Goal: Information Seeking & Learning: Check status

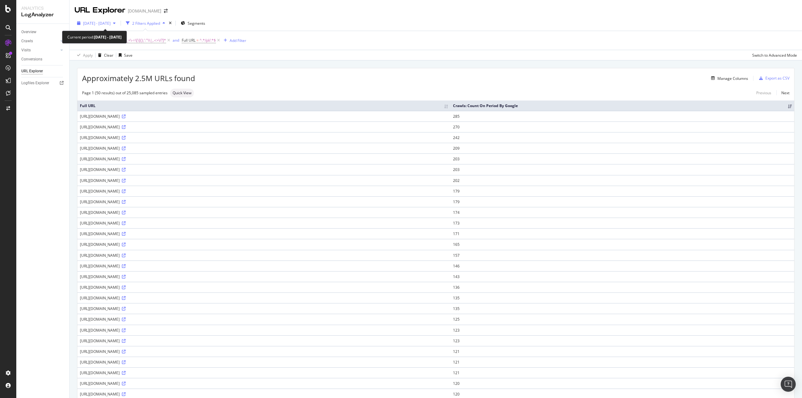
click at [111, 23] on span "[DATE] - [DATE]" at bounding box center [97, 23] width 28 height 5
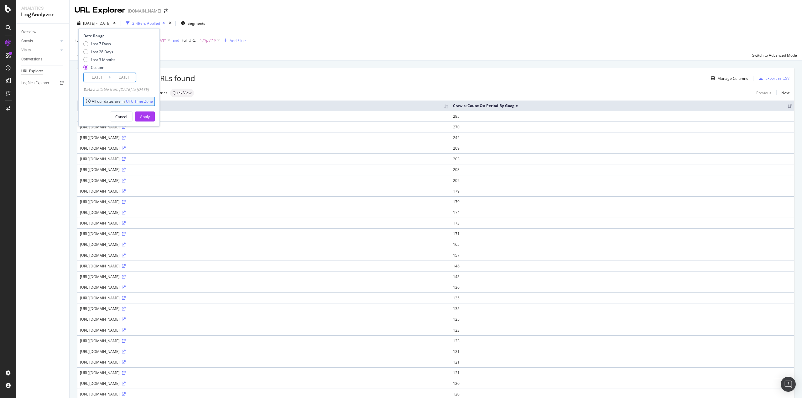
click at [103, 78] on input "[DATE]" at bounding box center [96, 77] width 25 height 9
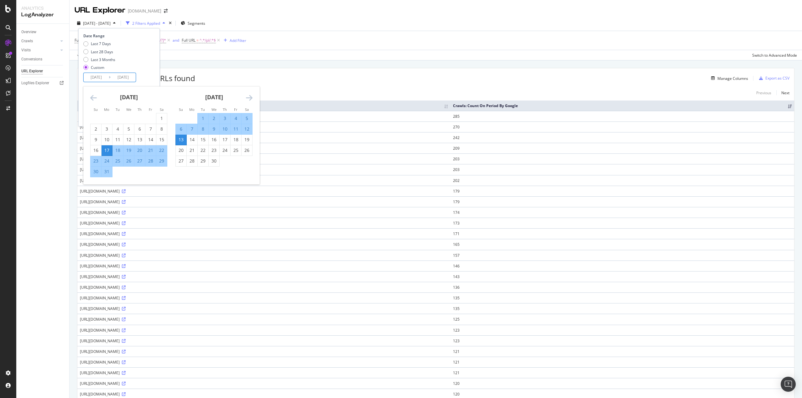
click at [122, 76] on input "[DATE]" at bounding box center [123, 77] width 25 height 9
click at [106, 150] on div "17" at bounding box center [107, 150] width 11 height 6
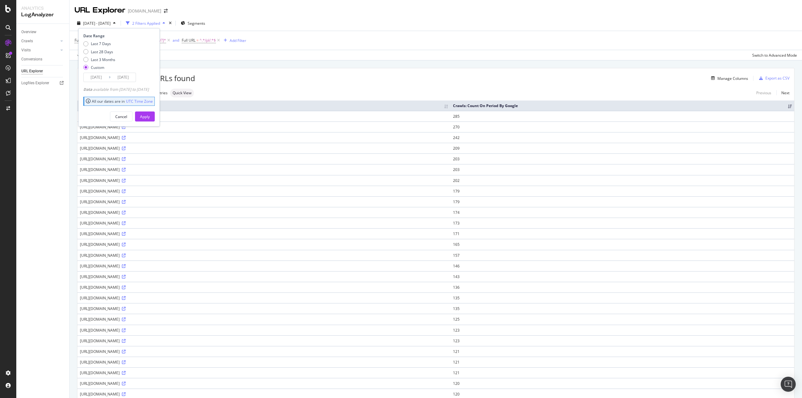
click at [118, 73] on input "[DATE]" at bounding box center [123, 77] width 25 height 9
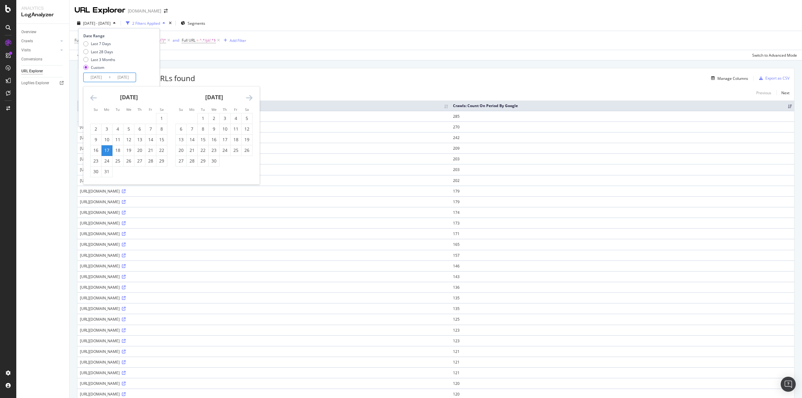
click at [248, 96] on icon "Move forward to switch to the next month." at bounding box center [249, 98] width 7 height 8
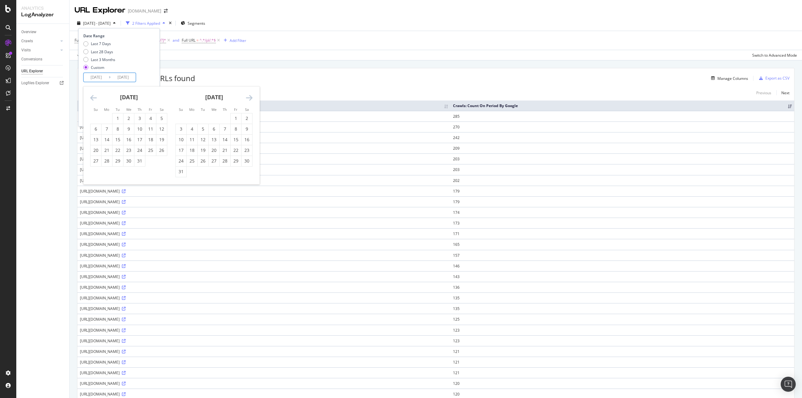
click at [248, 96] on icon "Move forward to switch to the next month." at bounding box center [249, 98] width 7 height 8
click at [137, 140] on div "18" at bounding box center [139, 140] width 11 height 6
type input "[DATE]"
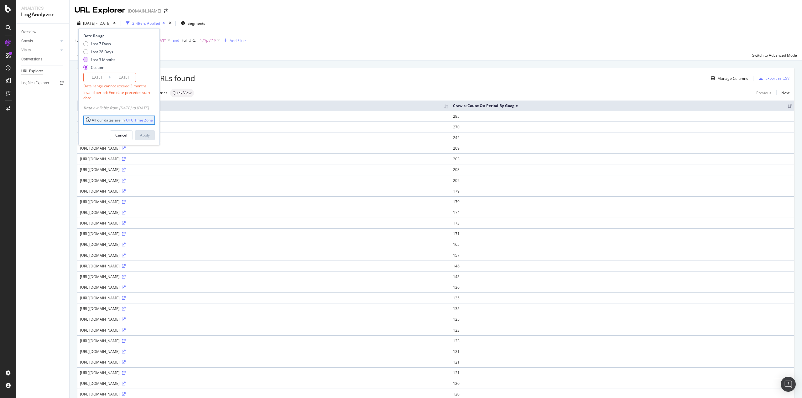
click at [97, 57] on div "Last 3 Months" at bounding box center [103, 59] width 24 height 5
type input "[DATE]"
click at [149, 115] on button "Apply" at bounding box center [145, 117] width 20 height 10
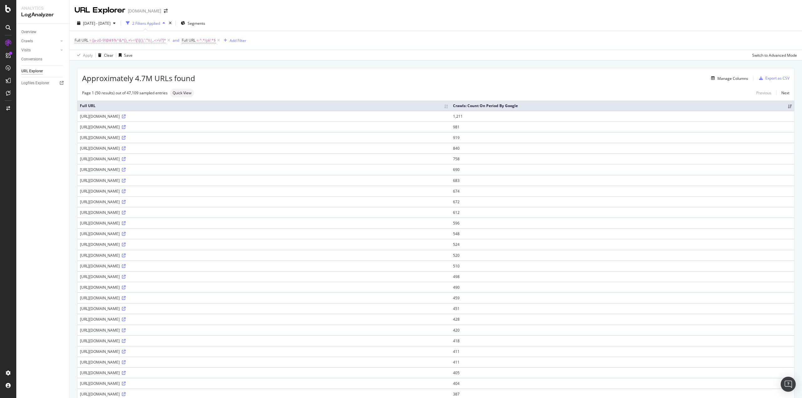
click at [132, 40] on span "[a-z0-9!@#$%^&*()_+\-=\[\]{};':"\\|,.<>\/?]*" at bounding box center [129, 40] width 74 height 9
click at [318, 21] on div "[DATE] - [DATE] 2 Filters Applied Segments" at bounding box center [436, 24] width 732 height 13
click at [143, 44] on span "[a-z0-9!@#$%^&*()_+\-=\[\]{};':"\\|,.<>\/?]*" at bounding box center [129, 40] width 74 height 9
click at [121, 66] on input "^[a-z0-9!@#$%^&*()_+\-=\[\]{};':"\\|,.<>\/?]*$" at bounding box center [109, 66] width 59 height 10
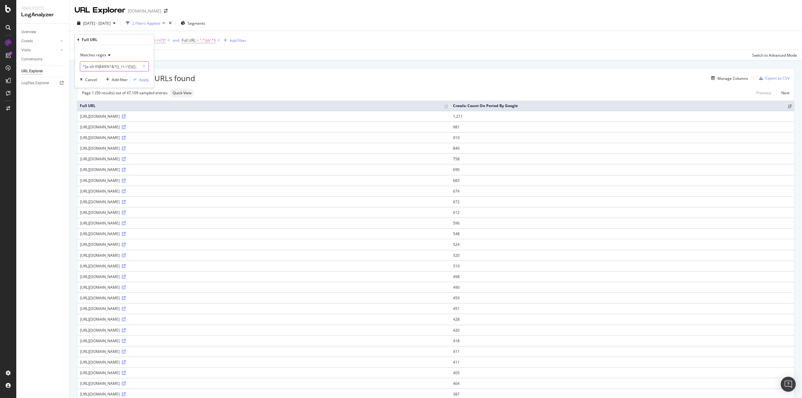
click at [121, 66] on input "^[a-z0-9!@#$%^&*()_+\-=\[\]{};':"\\|,.<>\/?]*$" at bounding box center [109, 66] width 59 height 10
click at [320, 18] on div "[DATE] - [DATE] 2 Filters Applied Segments" at bounding box center [436, 24] width 732 height 13
click at [193, 41] on span "Full URL" at bounding box center [189, 40] width 14 height 5
click at [287, 25] on div "[DATE] - [DATE] 2 Filters Applied Segments" at bounding box center [436, 24] width 732 height 13
click at [124, 39] on span "[a-z0-9!@#$%^&*()_+\-=\[\]{};':"\\|,.<>\/?]*" at bounding box center [129, 40] width 74 height 9
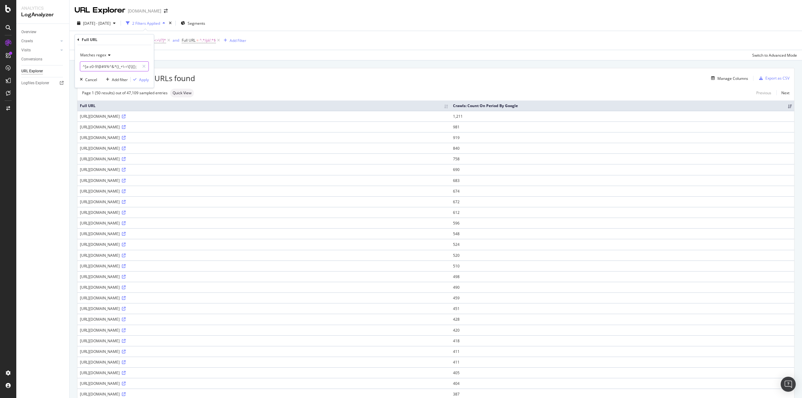
click at [118, 66] on input "^[a-z0-9!@#$%^&*()_+\-=\[\]{};':"\\|,.<>\/?]*$" at bounding box center [109, 66] width 59 height 10
drag, startPoint x: 136, startPoint y: 67, endPoint x: 95, endPoint y: 67, distance: 40.4
click at [95, 67] on input "^[a-z0-9!@#$%^&*()_+\-=\[\]{};':"\\|,.<>\/?]*$" at bounding box center [109, 66] width 59 height 10
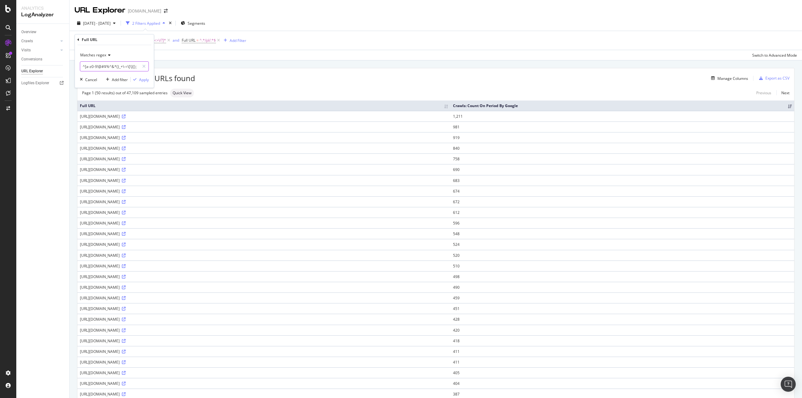
click at [95, 67] on input "^[a-z0-9!@#$%^&*()_+\-=\[\]{};':"\\|,.<>\/?]*$" at bounding box center [109, 66] width 59 height 10
click at [142, 65] on icon at bounding box center [143, 66] width 3 height 4
click at [143, 79] on div "Apply" at bounding box center [144, 79] width 10 height 5
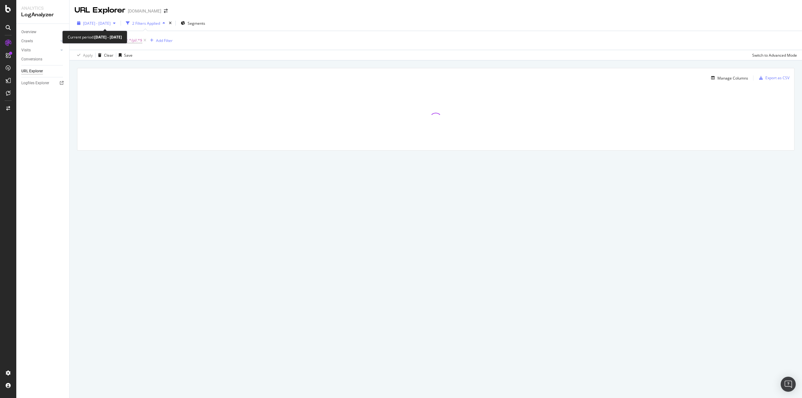
click at [111, 25] on span "[DATE] - [DATE]" at bounding box center [97, 23] width 28 height 5
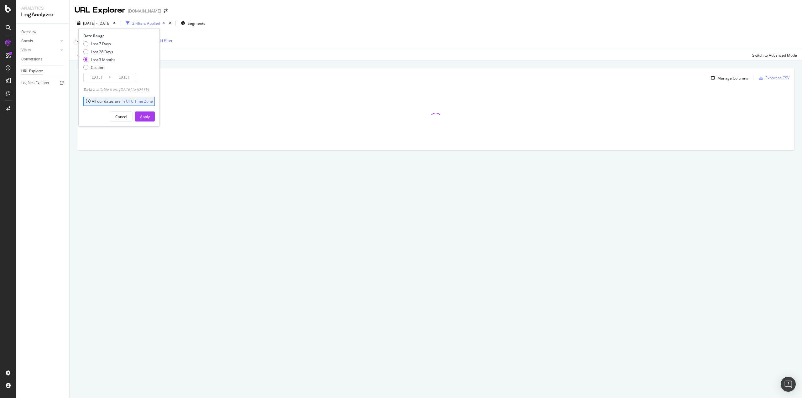
click at [96, 77] on input "[DATE]" at bounding box center [96, 77] width 25 height 9
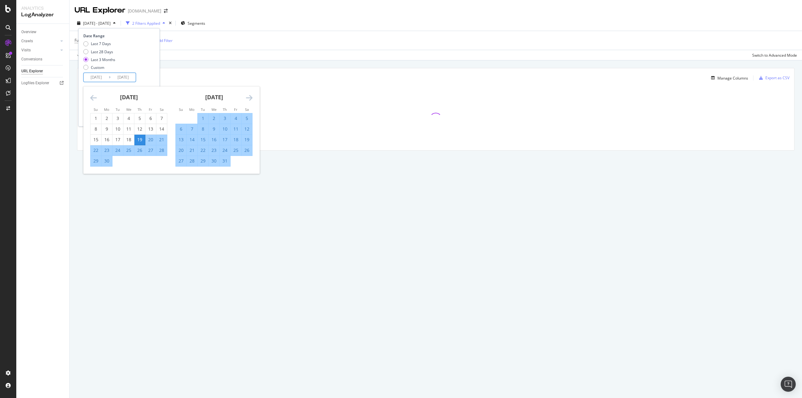
click at [251, 97] on icon "Move forward to switch to the next month." at bounding box center [249, 98] width 7 height 8
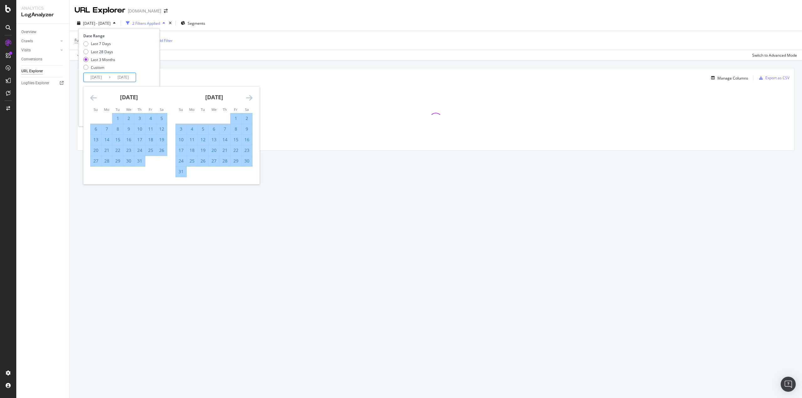
click at [251, 97] on icon "Move forward to switch to the next month." at bounding box center [249, 98] width 7 height 8
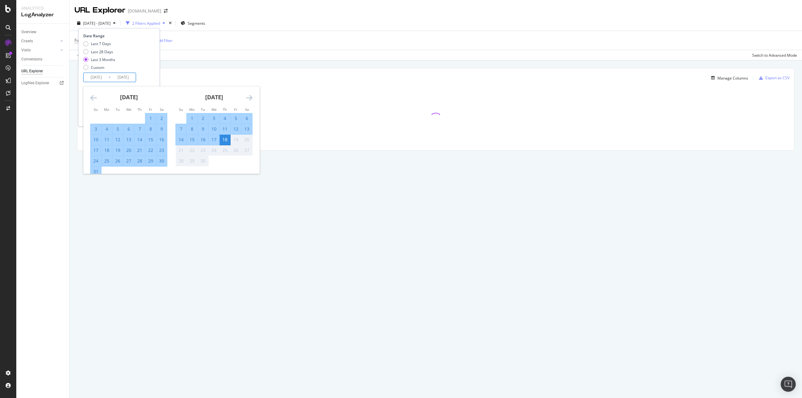
click at [251, 97] on icon "Move forward to switch to the next month." at bounding box center [249, 98] width 7 height 8
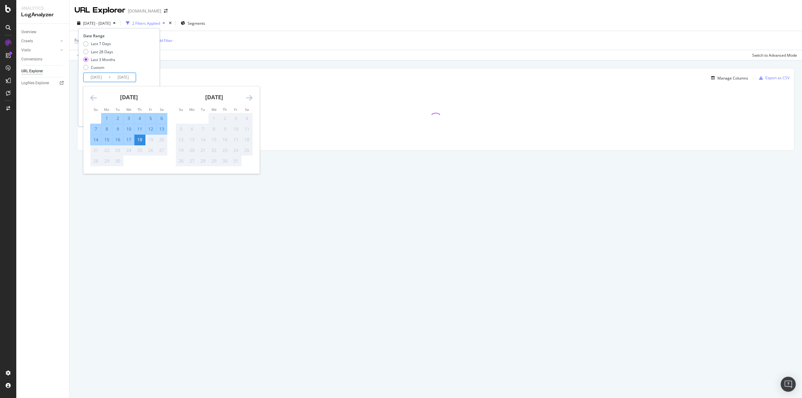
click at [85, 94] on div "[DATE] 1 2 3 4 5 6 7 8 9 10 11 12 13 14 15 16 17 18 19 20 21 22 23 24 25 26 27 …" at bounding box center [171, 129] width 176 height 87
click at [92, 95] on icon "Move backward to switch to the previous month." at bounding box center [93, 98] width 7 height 8
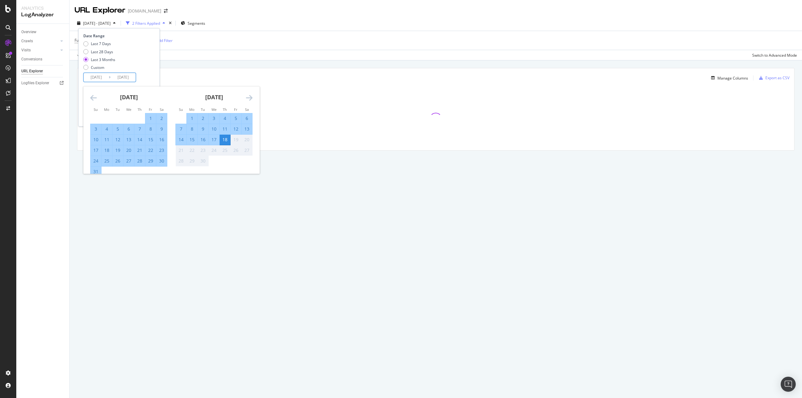
click at [153, 118] on div "1" at bounding box center [150, 118] width 11 height 6
type input "[DATE]"
click at [97, 169] on div "31" at bounding box center [96, 172] width 11 height 6
type input "[DATE]"
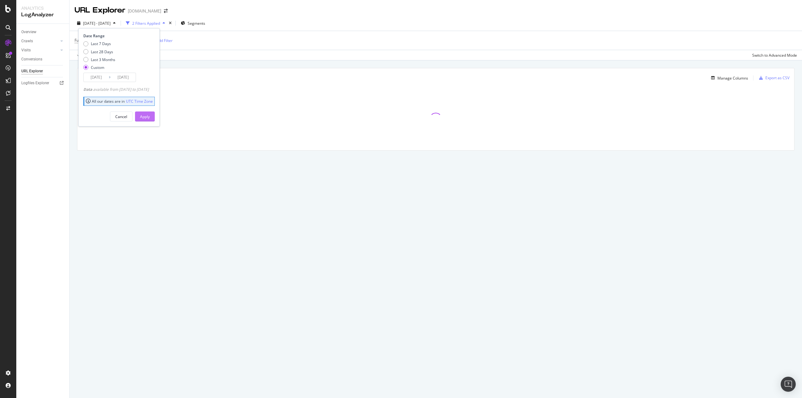
click at [150, 116] on div "Apply" at bounding box center [145, 116] width 10 height 5
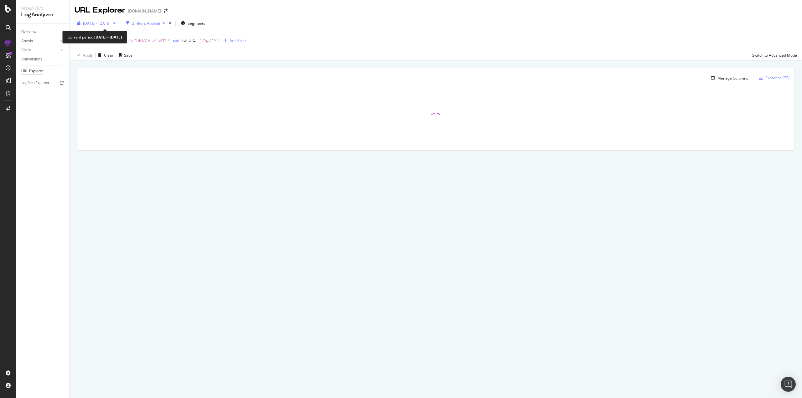
click at [111, 23] on span "[DATE] - [DATE]" at bounding box center [97, 23] width 28 height 5
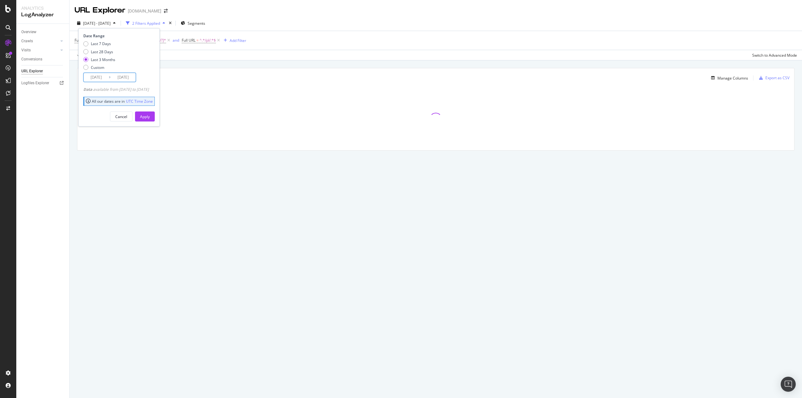
click at [118, 79] on input "[DATE]" at bounding box center [123, 77] width 25 height 9
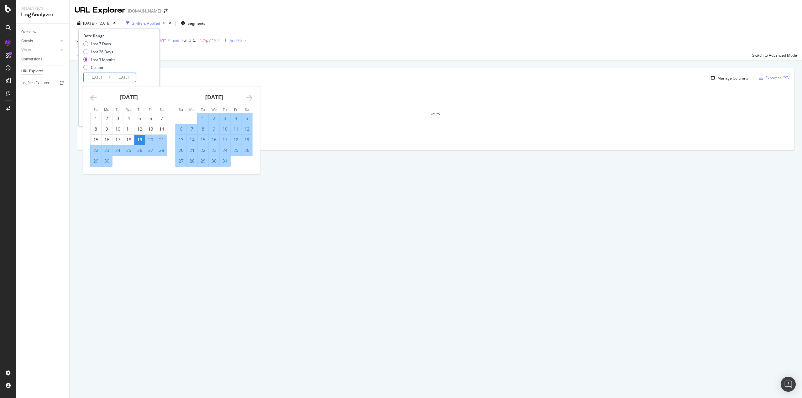
click at [247, 96] on icon "Move forward to switch to the next month." at bounding box center [249, 98] width 7 height 8
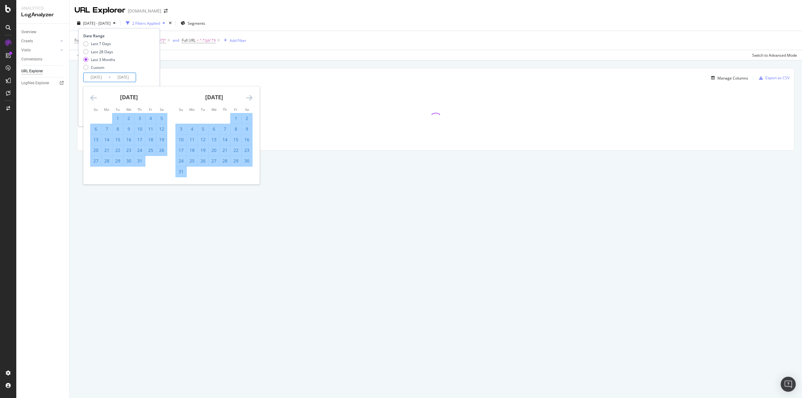
click at [247, 96] on icon "Move forward to switch to the next month." at bounding box center [249, 98] width 7 height 8
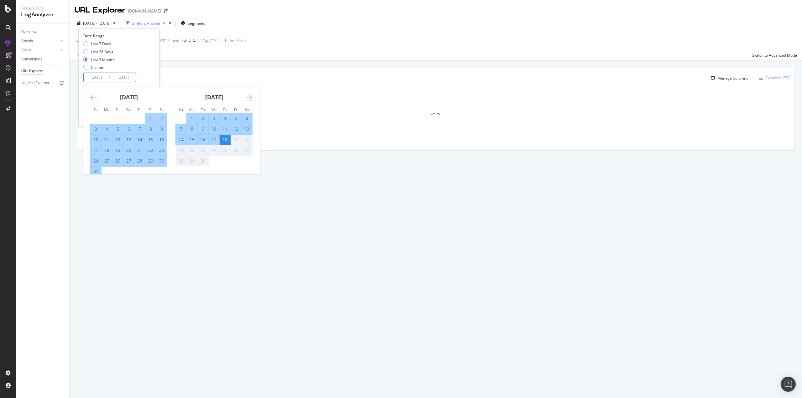
click at [247, 96] on icon "Move forward to switch to the next month." at bounding box center [249, 98] width 7 height 8
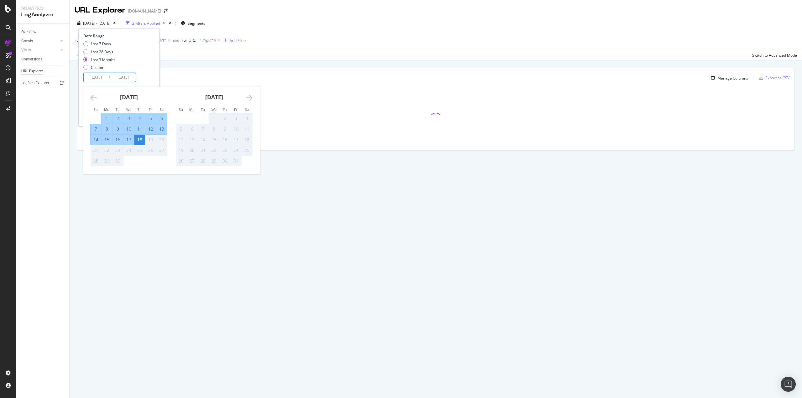
click at [91, 96] on icon "Move backward to switch to the previous month." at bounding box center [93, 98] width 7 height 8
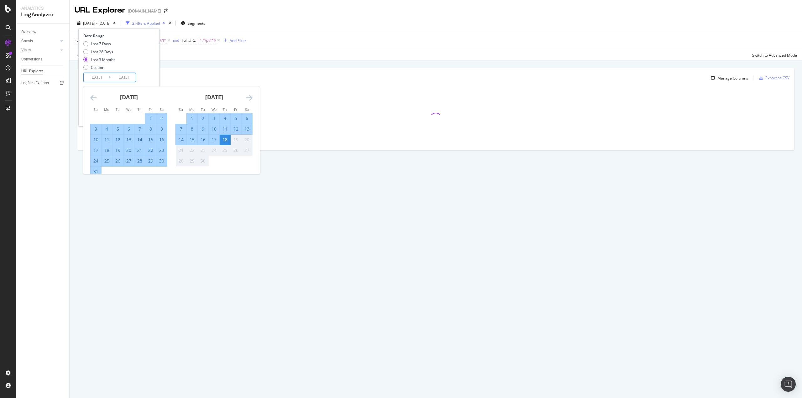
click at [153, 119] on div "1" at bounding box center [150, 118] width 11 height 6
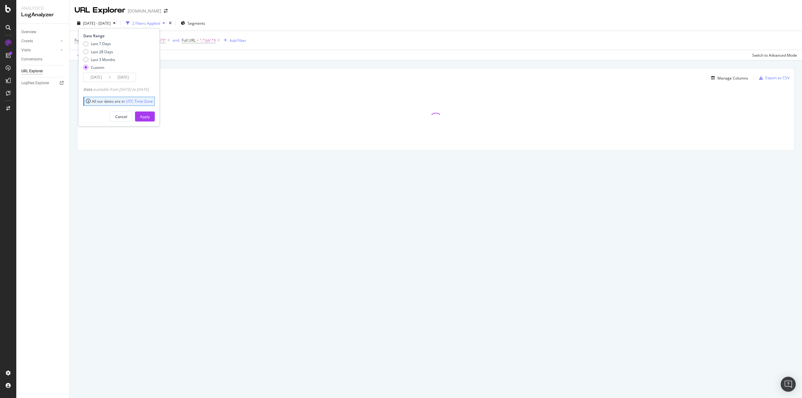
click at [117, 79] on input "[DATE]" at bounding box center [123, 77] width 25 height 9
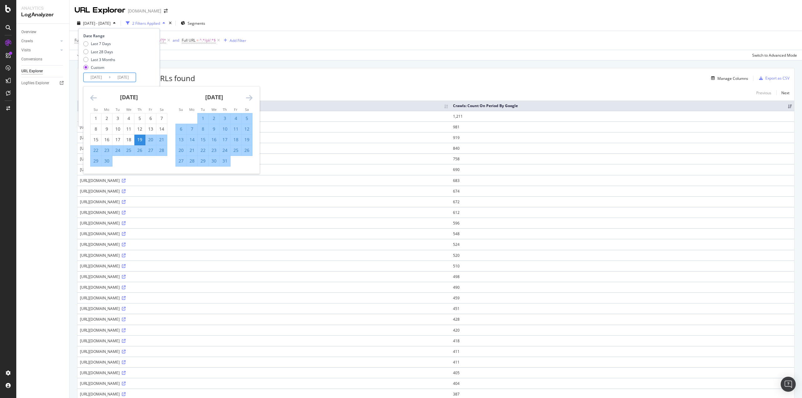
click at [256, 96] on div "[DATE] 1 2 3 4 5 6 7 8 9 10 11 12 13 14 15 16 17 18 19 20 21 22 23 24 25 26 27 …" at bounding box center [213, 126] width 85 height 80
click at [252, 98] on icon "Move forward to switch to the next month." at bounding box center [249, 98] width 7 height 8
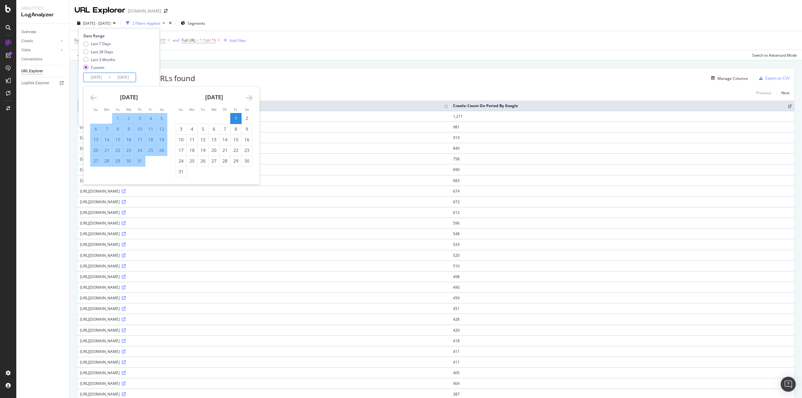
click at [252, 98] on icon "Move forward to switch to the next month." at bounding box center [249, 98] width 7 height 8
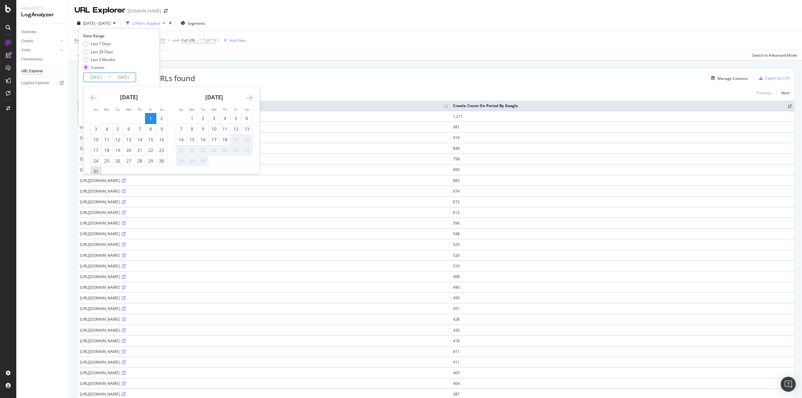
click at [100, 169] on div "31" at bounding box center [96, 172] width 11 height 6
type input "[DATE]"
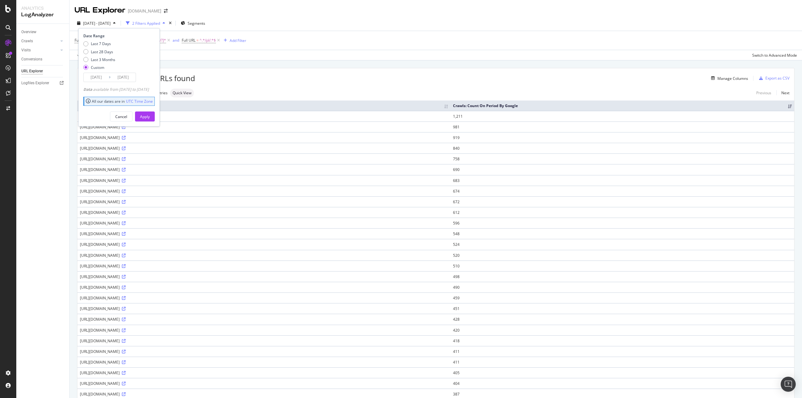
click at [102, 75] on input "[DATE]" at bounding box center [96, 77] width 25 height 9
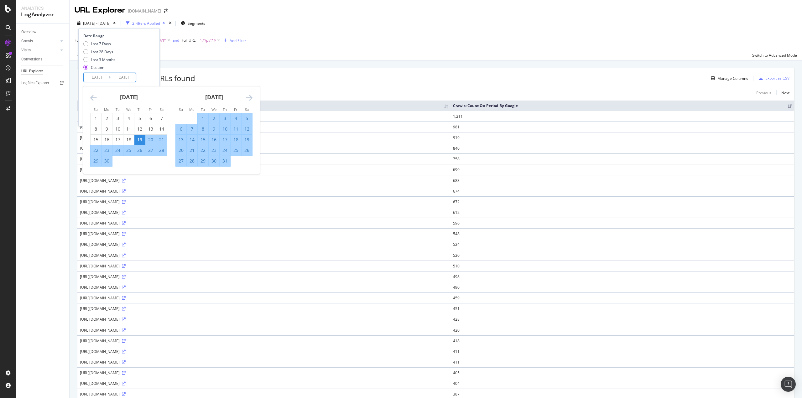
click at [102, 75] on input "[DATE]" at bounding box center [96, 77] width 25 height 9
click at [249, 98] on icon "Move forward to switch to the next month." at bounding box center [249, 98] width 7 height 8
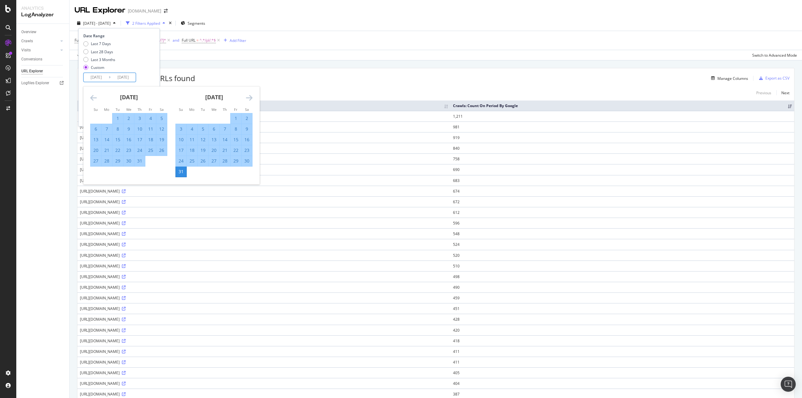
click at [249, 98] on icon "Move forward to switch to the next month." at bounding box center [249, 98] width 7 height 8
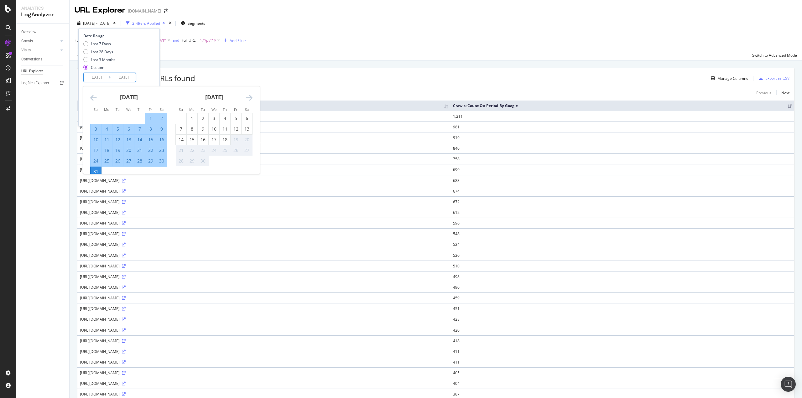
click at [148, 117] on div "1" at bounding box center [150, 118] width 11 height 6
type input "[DATE]"
click at [94, 169] on div "31" at bounding box center [96, 172] width 11 height 6
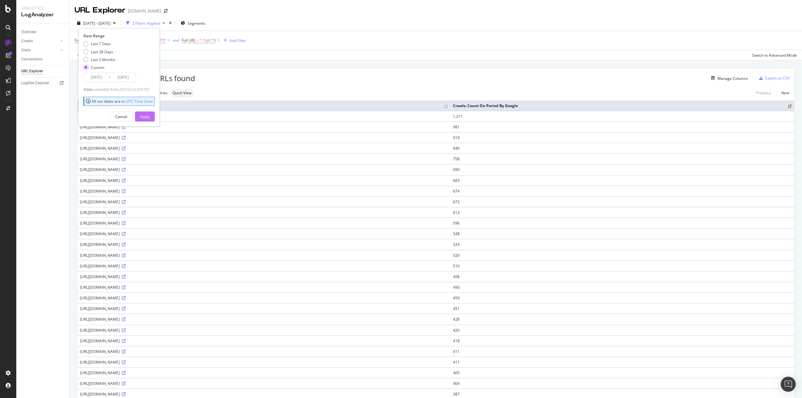
click at [150, 121] on div "Apply" at bounding box center [145, 116] width 10 height 9
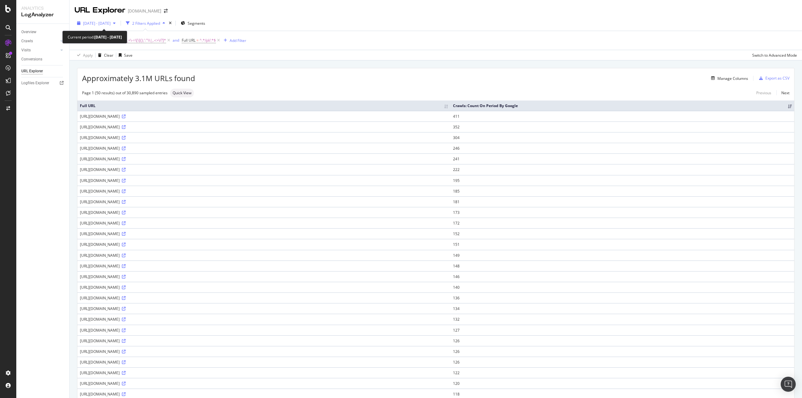
click at [111, 21] on span "[DATE] - [DATE]" at bounding box center [97, 23] width 28 height 5
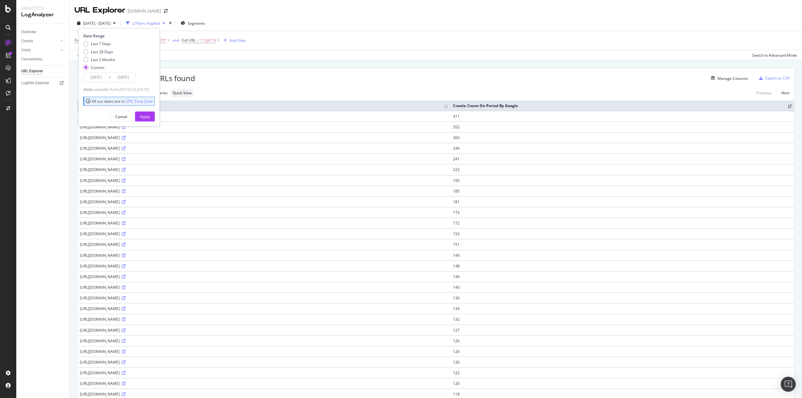
click at [126, 80] on input "[DATE]" at bounding box center [123, 77] width 25 height 9
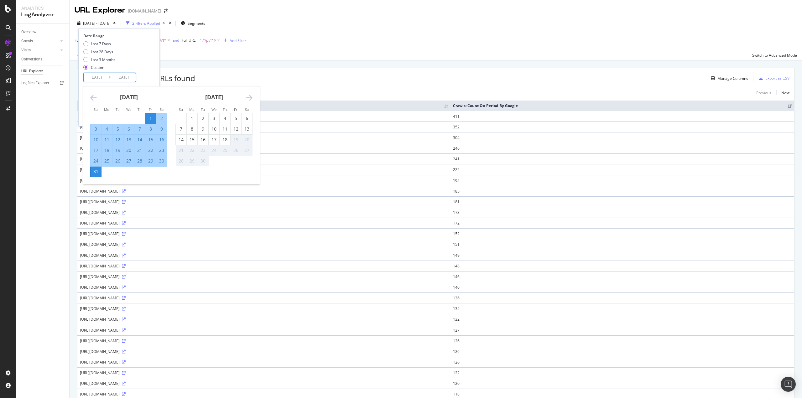
click at [163, 161] on div "30" at bounding box center [161, 161] width 11 height 6
type input "[DATE]"
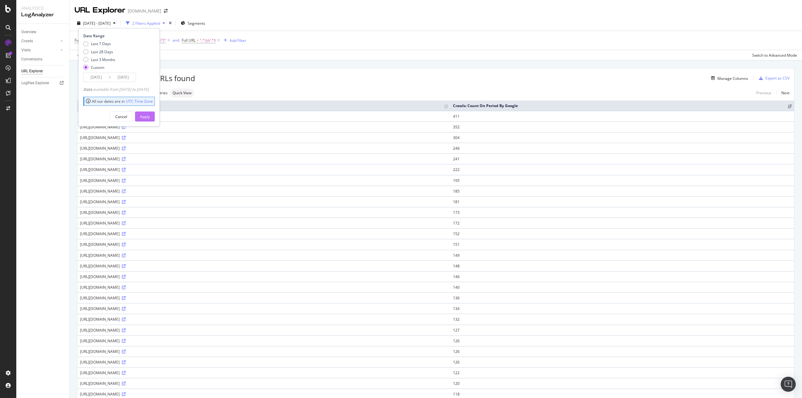
click at [150, 116] on div "Apply" at bounding box center [145, 116] width 10 height 5
click at [126, 116] on icon at bounding box center [124, 117] width 4 height 4
click at [140, 40] on span "[a-z0-9!@#$%^&*()_+\-=\[\]{};':"\\|,.<>\/?]*" at bounding box center [129, 40] width 74 height 9
click at [119, 67] on input "^[a-z0-9!@#$%^&*()_+\-=\[\]{};':"\\|,.<>\/?]*$" at bounding box center [109, 66] width 59 height 10
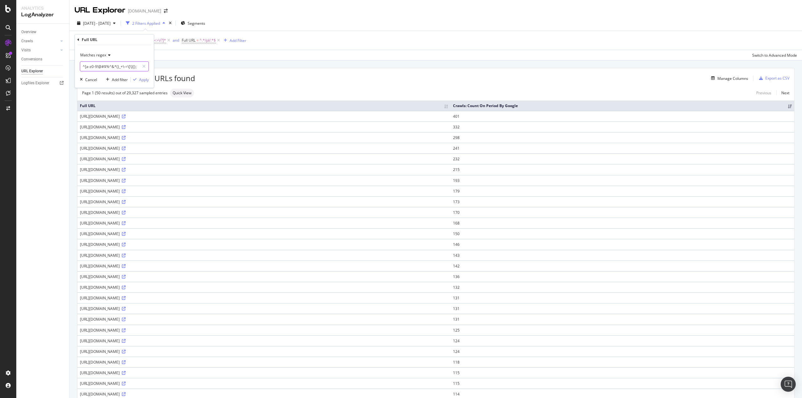
click at [119, 67] on input "^[a-z0-9!@#$%^&*()_+\-=\[\]{};':"\\|,.<>\/?]*$" at bounding box center [109, 66] width 59 height 10
click at [147, 66] on div at bounding box center [143, 66] width 9 height 10
click at [117, 67] on input "text" at bounding box center [114, 66] width 68 height 10
paste input "^[^\/]*-[^\/]*-[^\/]*$"
type input "^[^\/]*-[^\/]*-[^\/]*$"
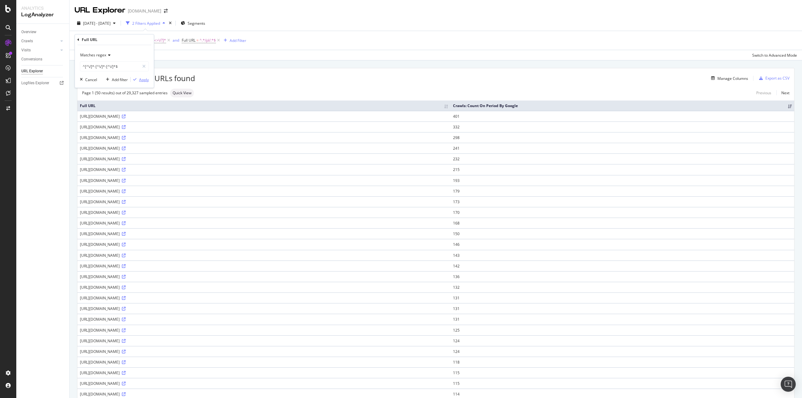
click at [144, 81] on div "Apply" at bounding box center [144, 79] width 10 height 5
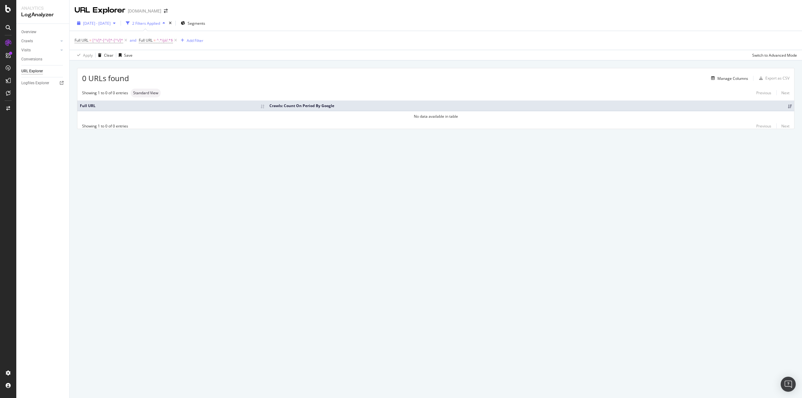
click at [111, 24] on span "[DATE] - [DATE]" at bounding box center [97, 23] width 28 height 5
click at [98, 76] on input "[DATE]" at bounding box center [96, 77] width 25 height 9
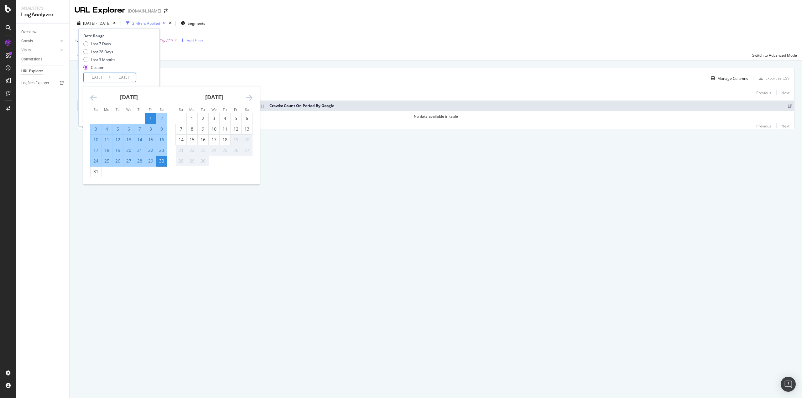
click at [92, 99] on icon "Move backward to switch to the previous month." at bounding box center [93, 98] width 7 height 8
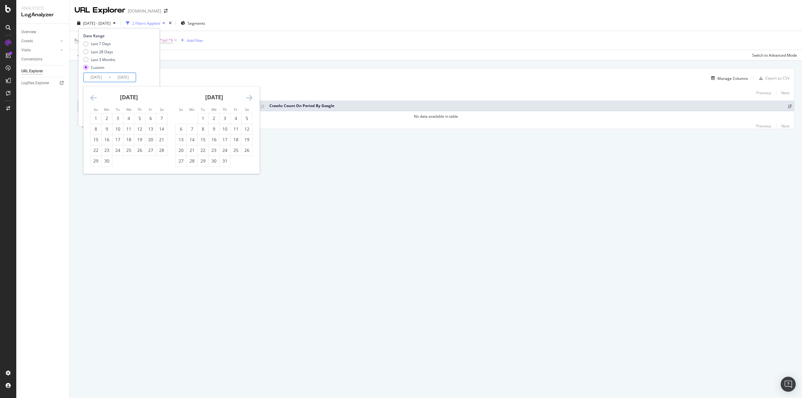
click at [92, 99] on icon "Move backward to switch to the previous month." at bounding box center [93, 98] width 7 height 8
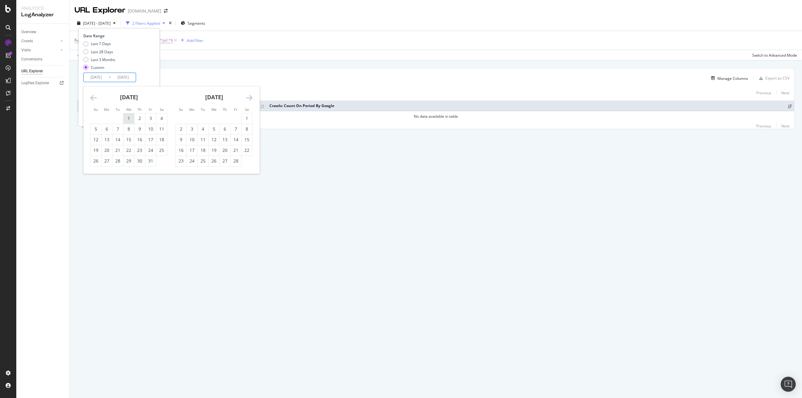
click at [127, 120] on div "1" at bounding box center [128, 118] width 11 height 6
type input "[DATE]"
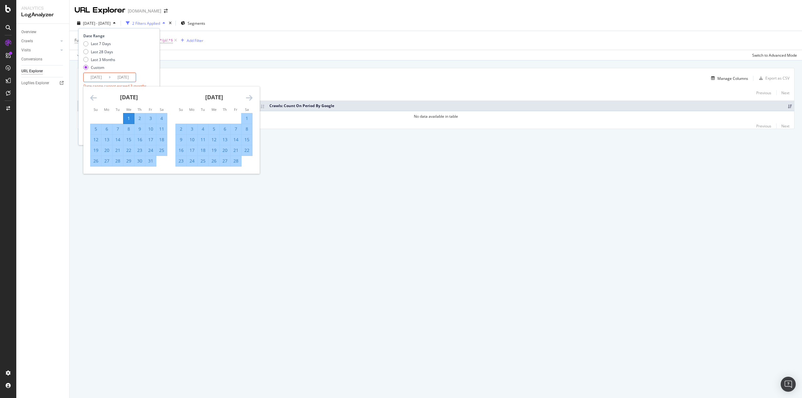
click at [151, 162] on div "31" at bounding box center [150, 161] width 11 height 6
type input "[DATE]"
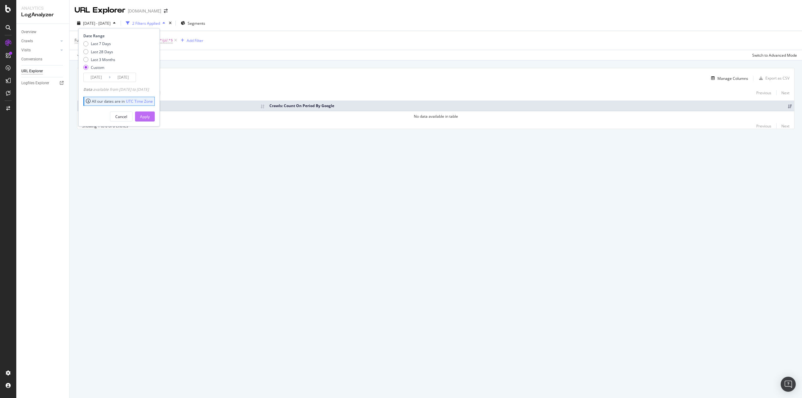
click at [150, 118] on div "Apply" at bounding box center [145, 116] width 10 height 5
click at [177, 41] on icon at bounding box center [175, 40] width 5 height 6
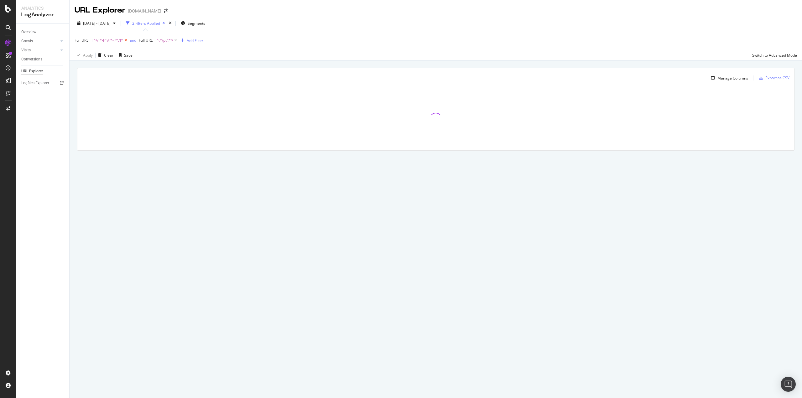
click at [124, 40] on icon at bounding box center [125, 40] width 5 height 6
click at [127, 40] on div "Add Filter" at bounding box center [130, 40] width 17 height 5
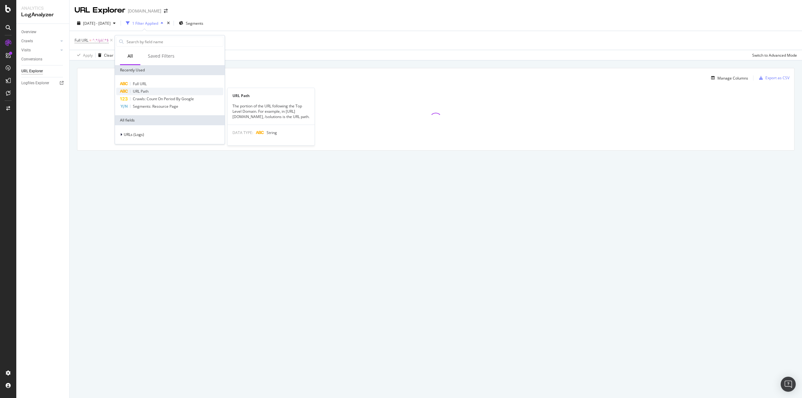
click at [156, 91] on div "URL Path" at bounding box center [169, 92] width 107 height 8
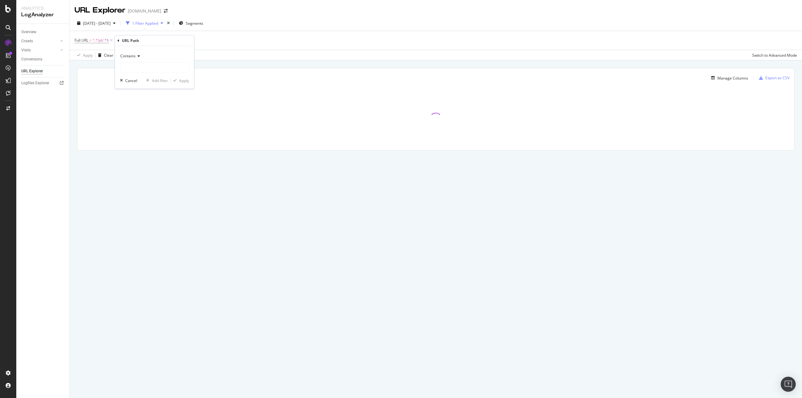
click at [139, 55] on icon at bounding box center [138, 56] width 4 height 4
click at [147, 135] on span "Matches regex" at bounding box center [136, 134] width 26 height 5
click at [145, 68] on input "text" at bounding box center [154, 67] width 68 height 10
paste input "[^\/]*-[^\/]*-[^\/]*$"
type input "[^\/]*-[^\/]*-[^\/]*$"
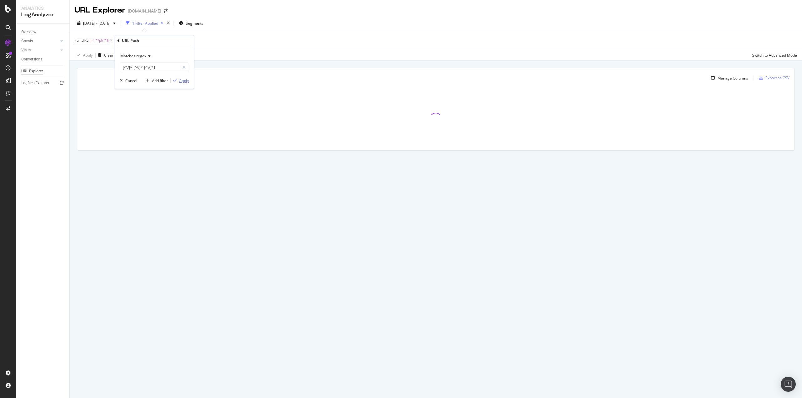
click at [178, 81] on div "button" at bounding box center [175, 81] width 8 height 4
